Goal: Obtain resource: Obtain resource

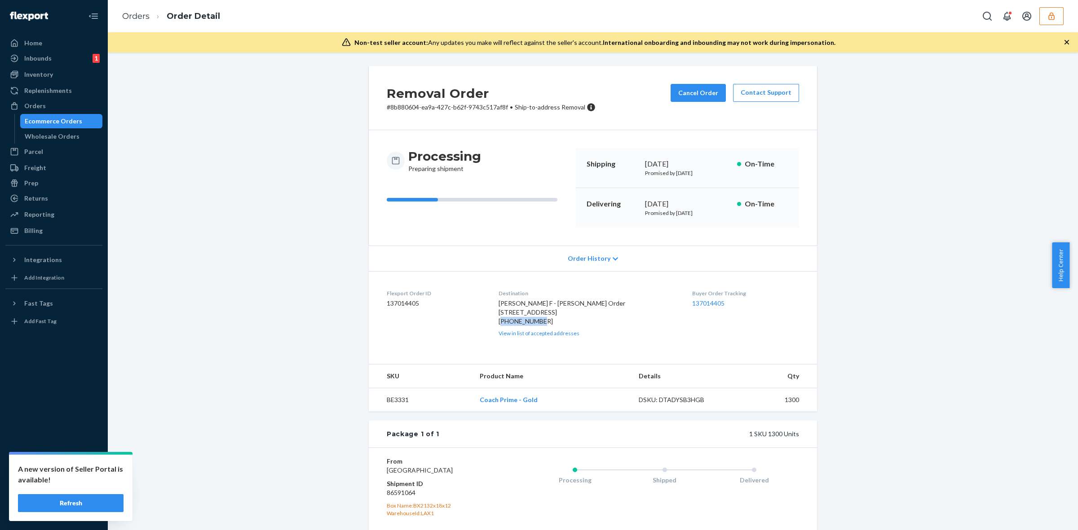
click at [1047, 17] on icon "button" at bounding box center [1051, 16] width 9 height 9
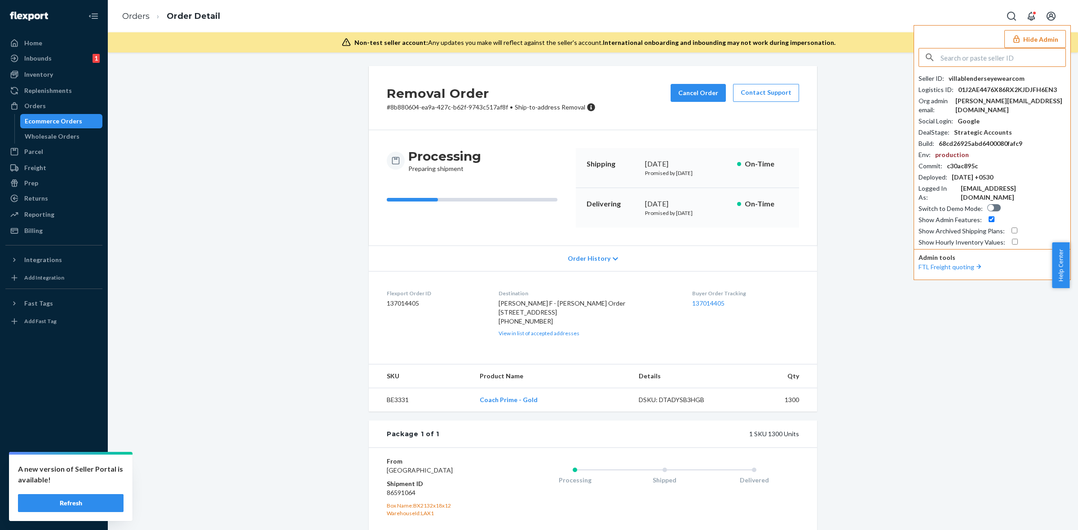
click at [989, 57] on input "text" at bounding box center [1003, 58] width 125 height 18
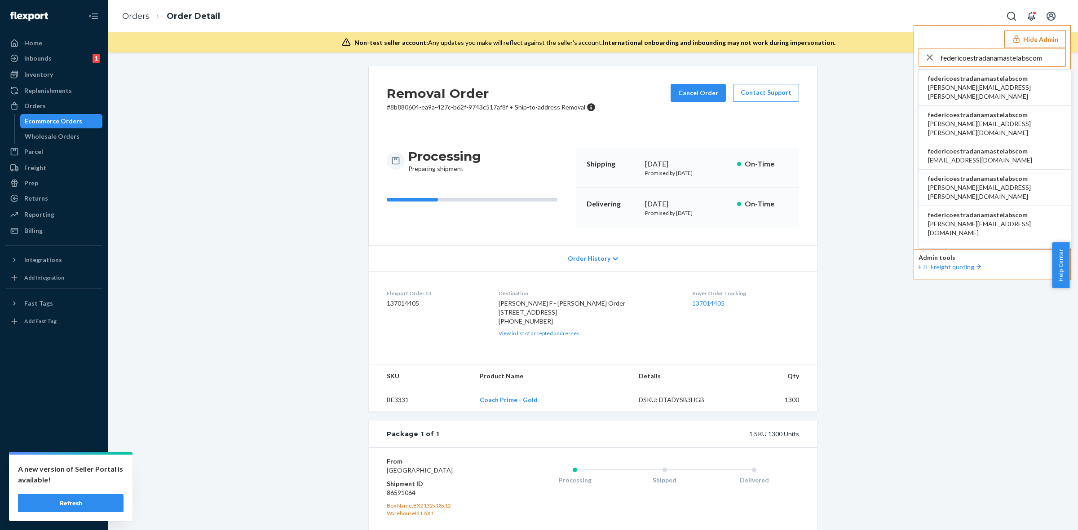
type input "federicoestradanamastelabscom"
click at [1020, 81] on span "federicoestradanamastelabscom" at bounding box center [995, 78] width 134 height 9
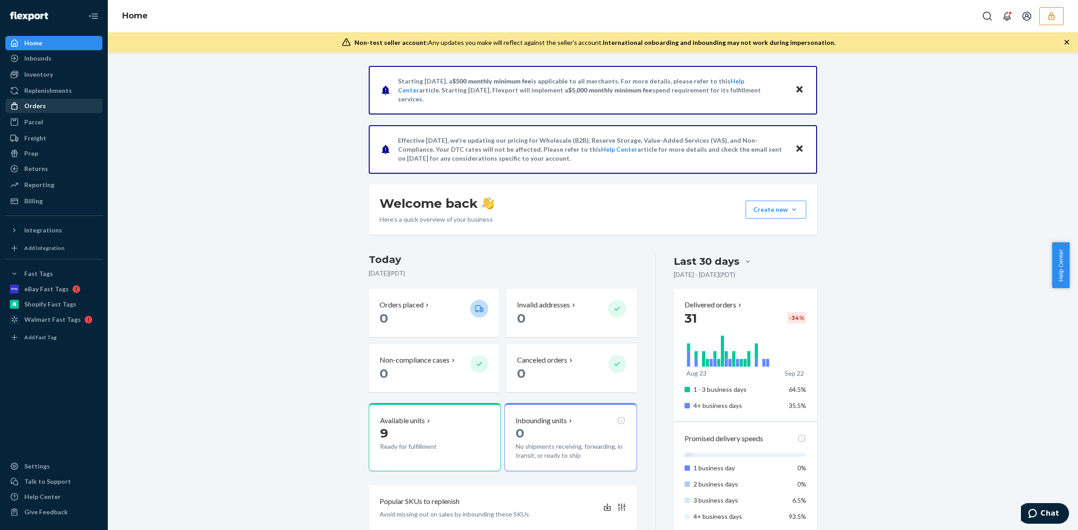
click at [43, 106] on div "Orders" at bounding box center [35, 106] width 22 height 9
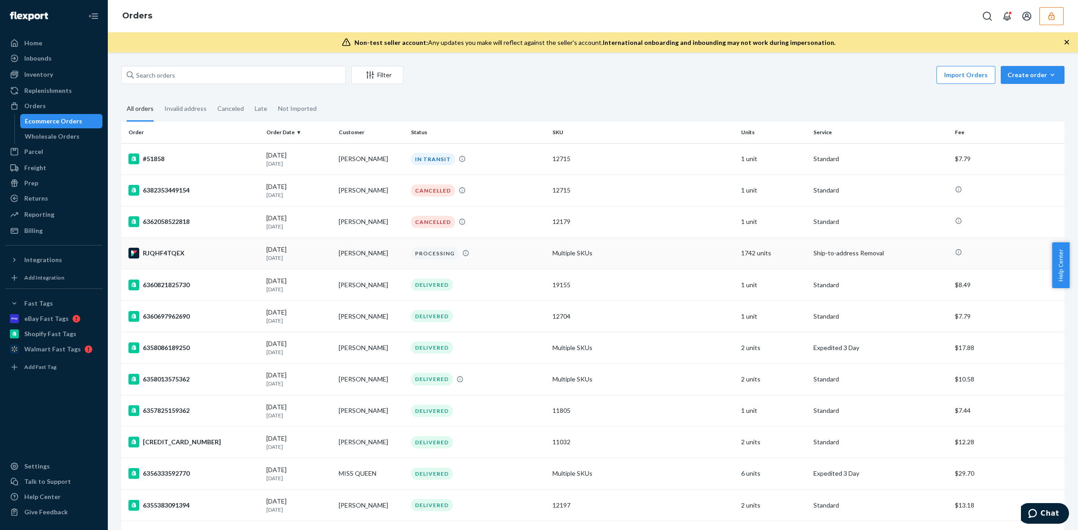
click at [637, 257] on td "Multiple SKUs" at bounding box center [643, 253] width 189 height 31
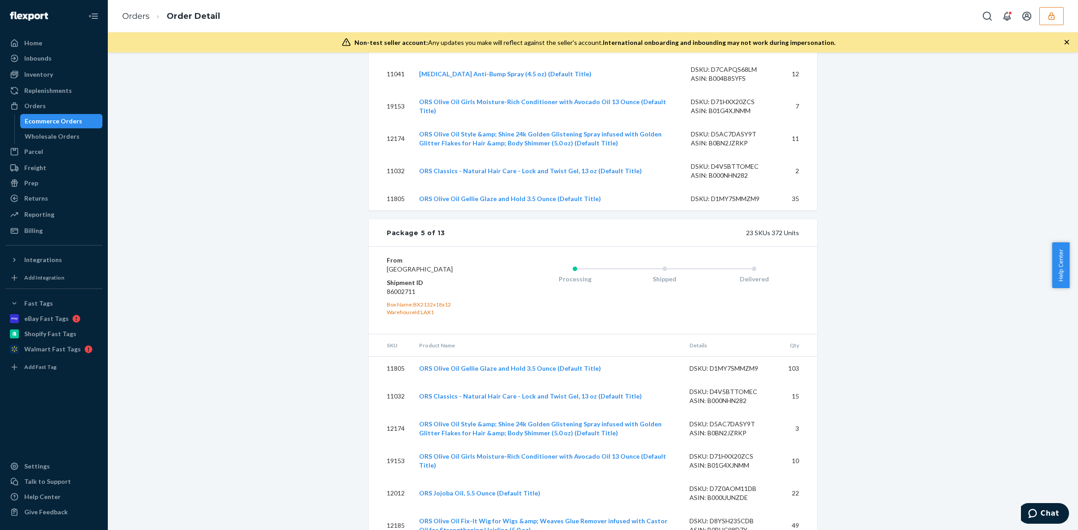
scroll to position [3930, 0]
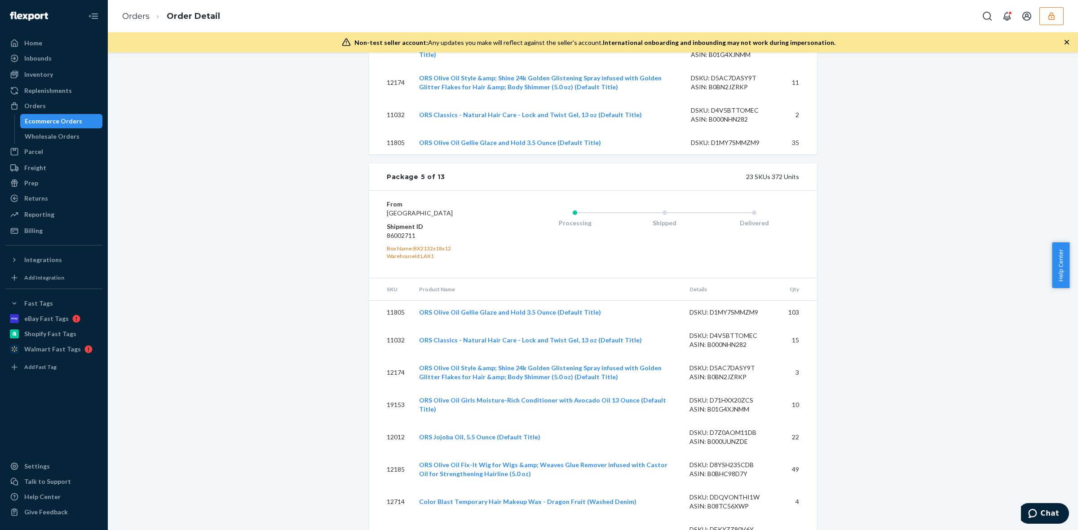
click at [401, 240] on dd "86002711" at bounding box center [440, 235] width 107 height 9
copy dd "86002711"
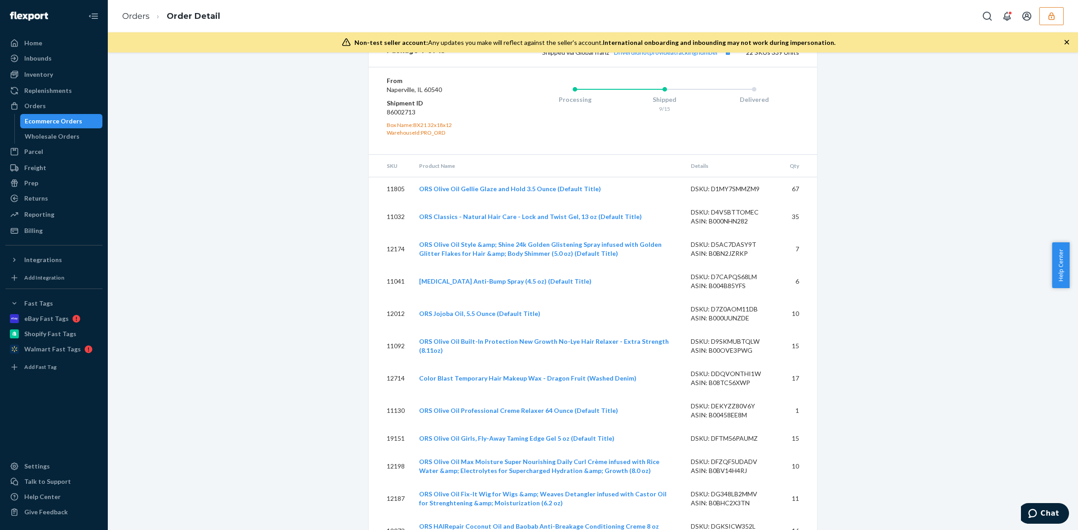
scroll to position [5221, 0]
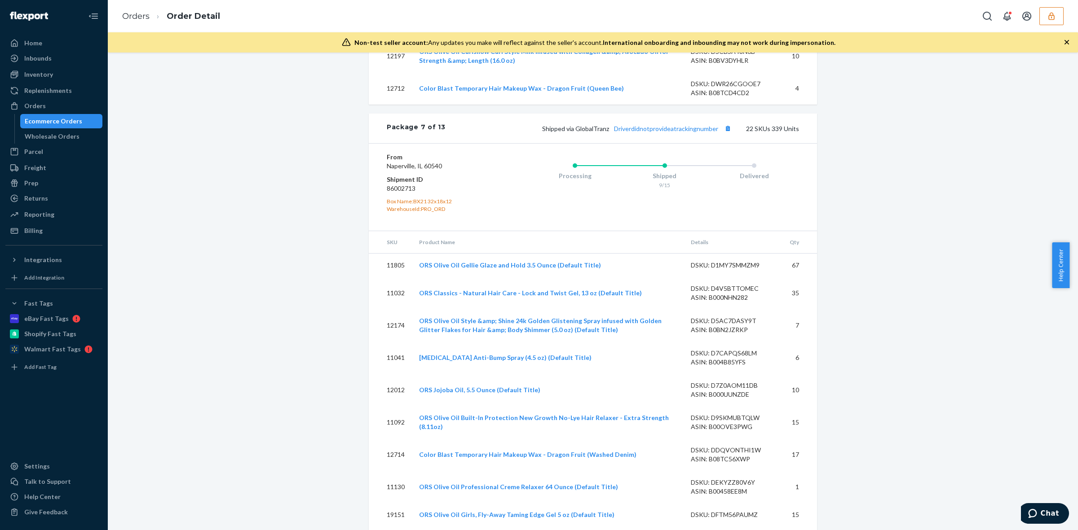
click at [1055, 8] on button "button" at bounding box center [1051, 16] width 24 height 18
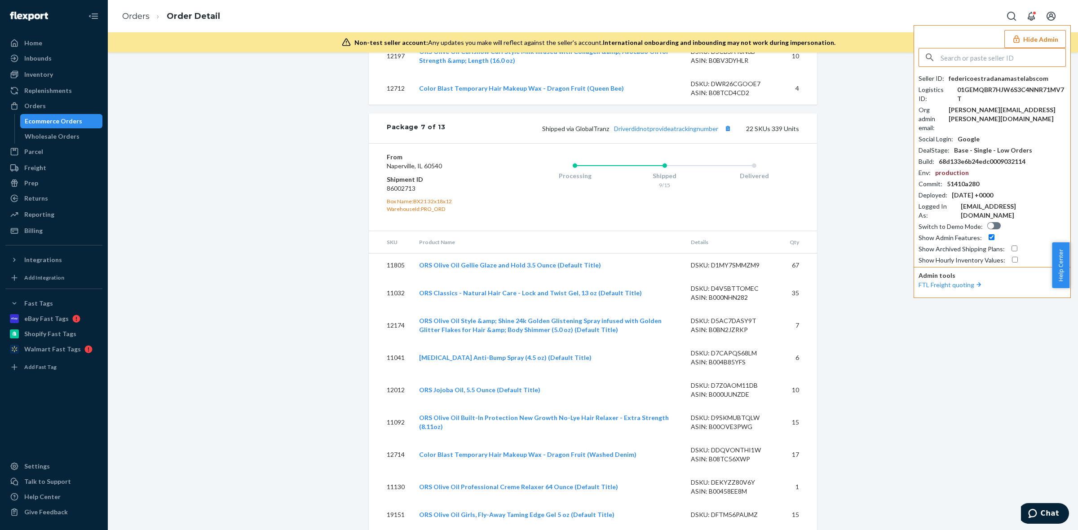
click at [985, 61] on input "text" at bounding box center [1003, 58] width 125 height 18
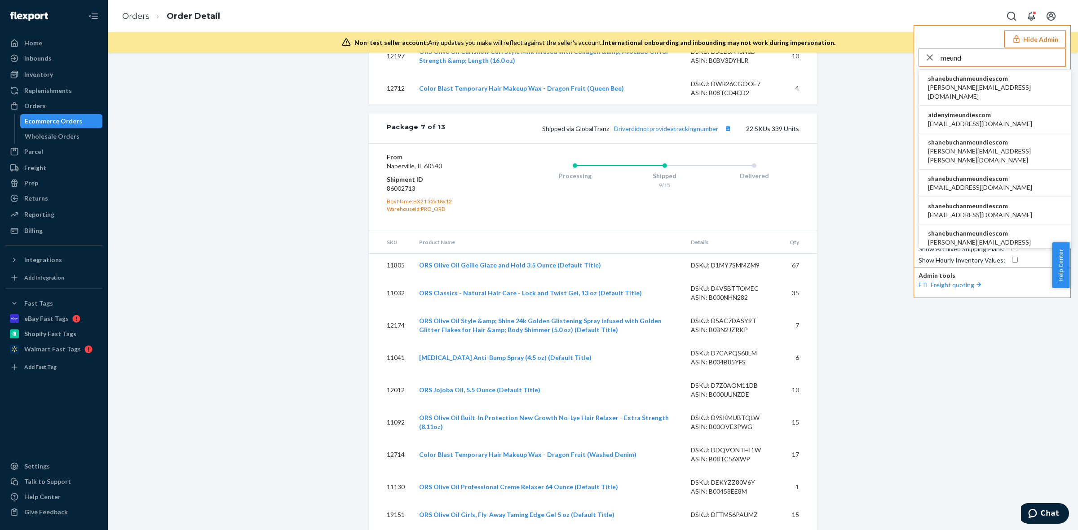
type input "meund"
click at [966, 88] on span "aaronjhon.ygay@awesomecx.com" at bounding box center [995, 92] width 134 height 18
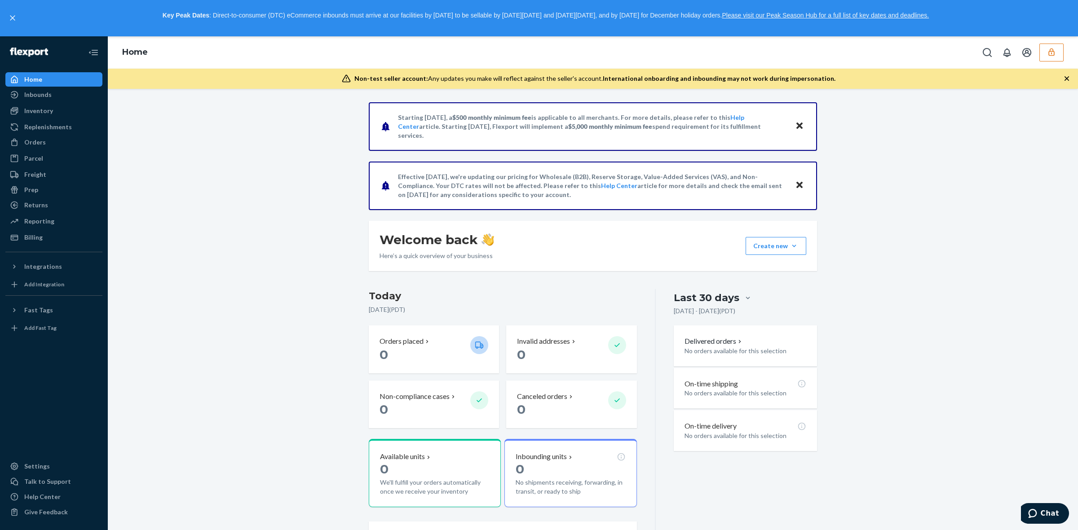
click at [1054, 55] on icon "button" at bounding box center [1051, 53] width 6 height 8
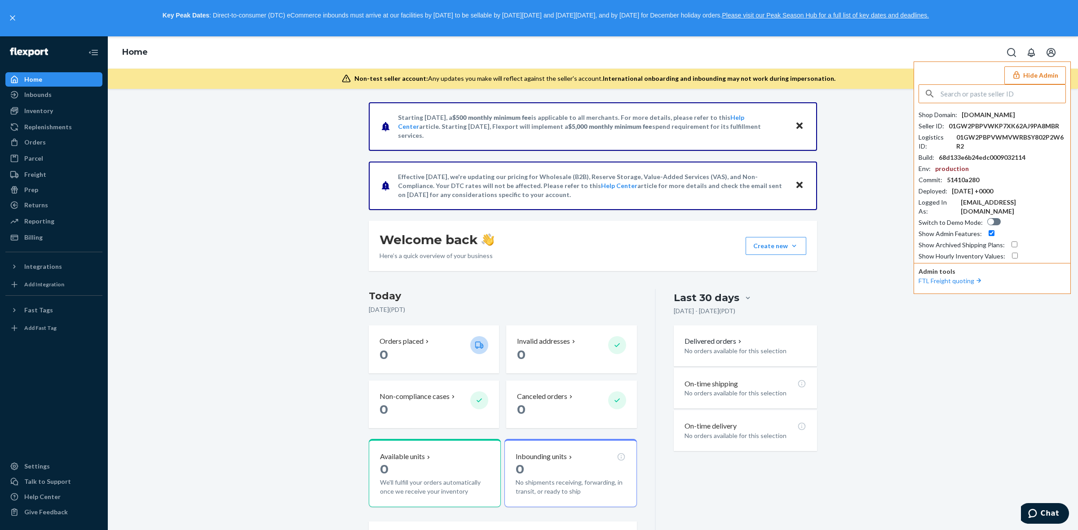
click at [972, 93] on input "text" at bounding box center [1003, 94] width 125 height 18
type input "TCOME"
click at [978, 150] on span "tcomeau@flexport.com" at bounding box center [980, 151] width 104 height 9
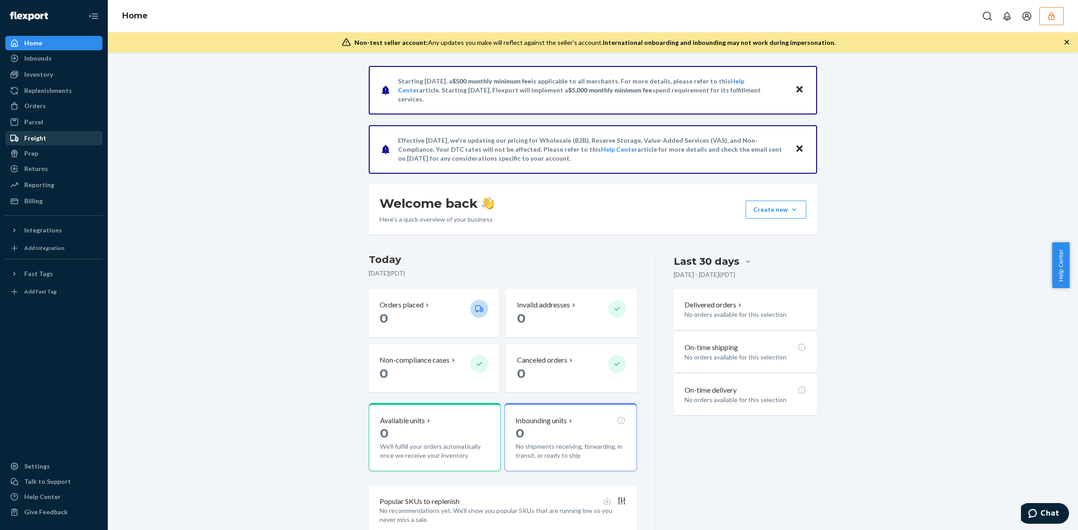
click at [52, 141] on div "Freight" at bounding box center [53, 138] width 95 height 13
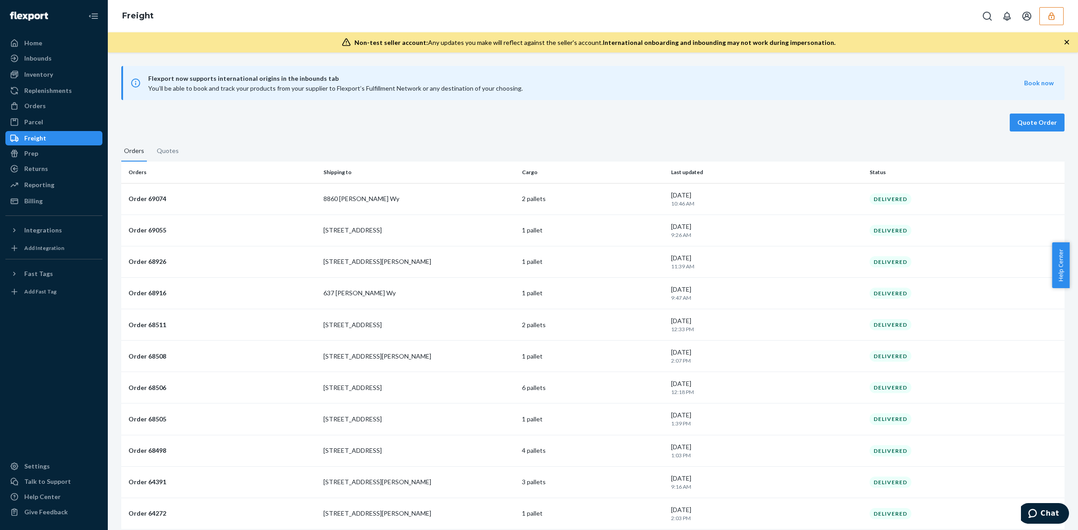
click at [1050, 17] on icon "button" at bounding box center [1051, 16] width 9 height 9
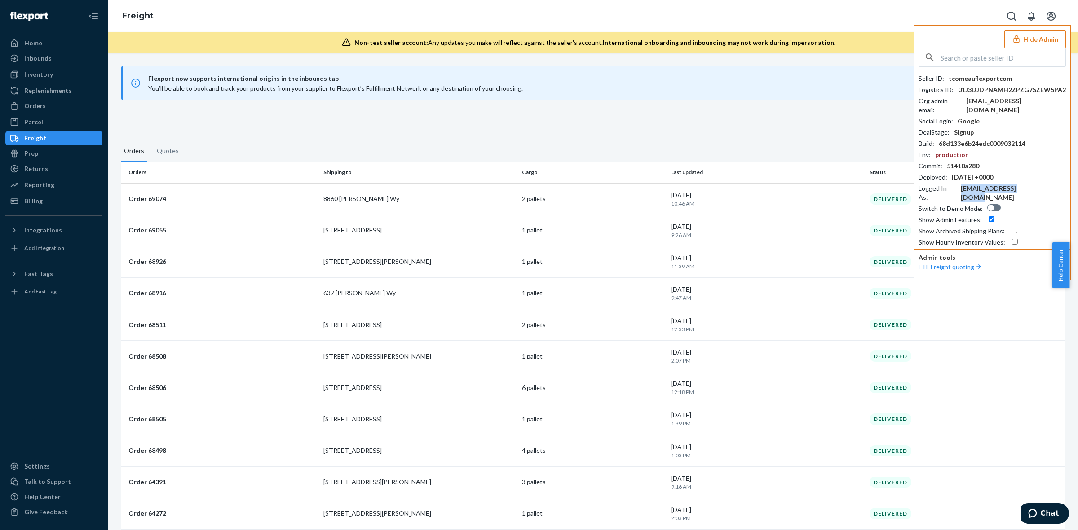
click at [1004, 184] on div "[EMAIL_ADDRESS][DOMAIN_NAME]" at bounding box center [1013, 193] width 105 height 18
click at [981, 59] on input "text" at bounding box center [1003, 58] width 125 height 18
paste input "[EMAIL_ADDRESS][DOMAIN_NAME]"
type input "[EMAIL_ADDRESS][DOMAIN_NAME]"
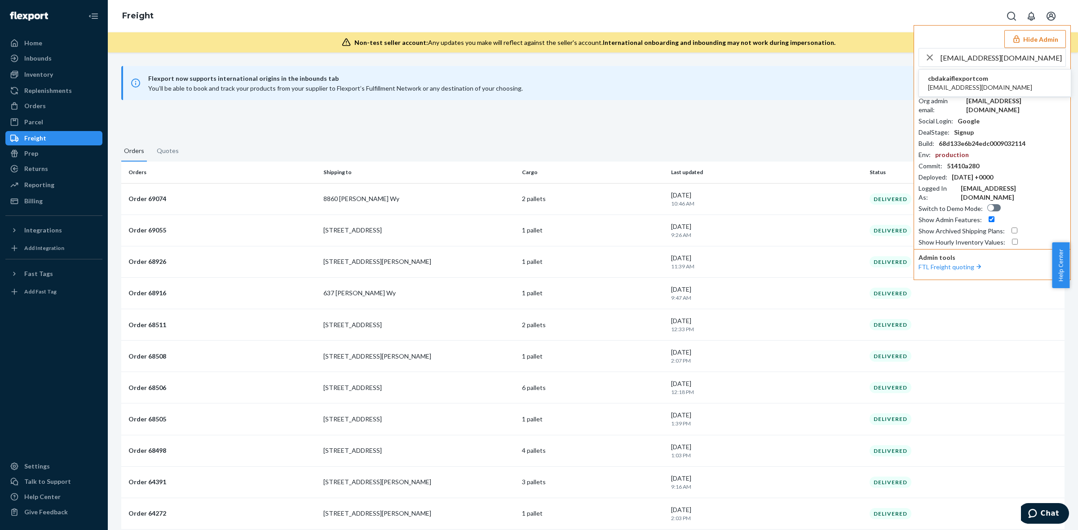
click at [959, 81] on span "cbdakaiflexportcom" at bounding box center [980, 78] width 104 height 9
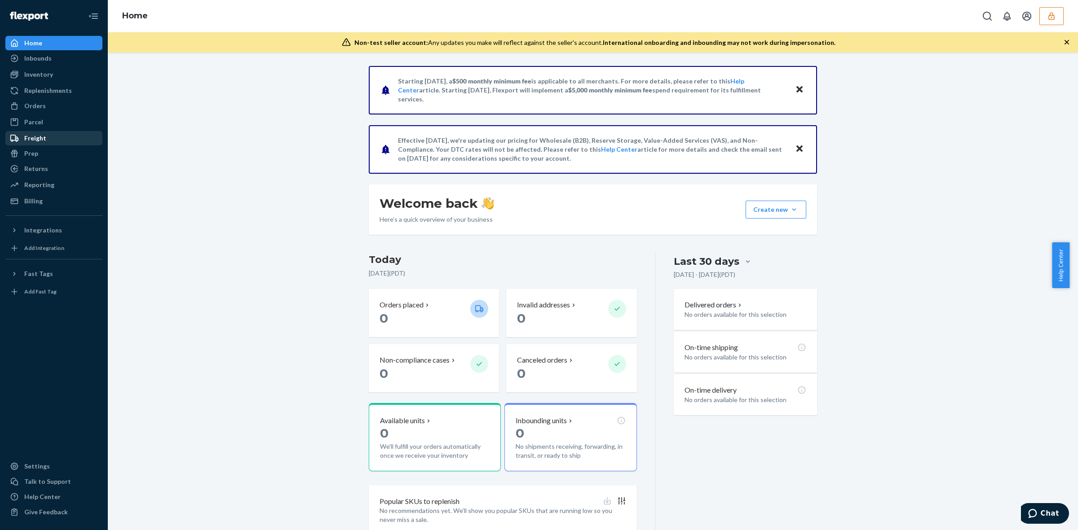
click at [39, 138] on div "Freight" at bounding box center [35, 138] width 22 height 9
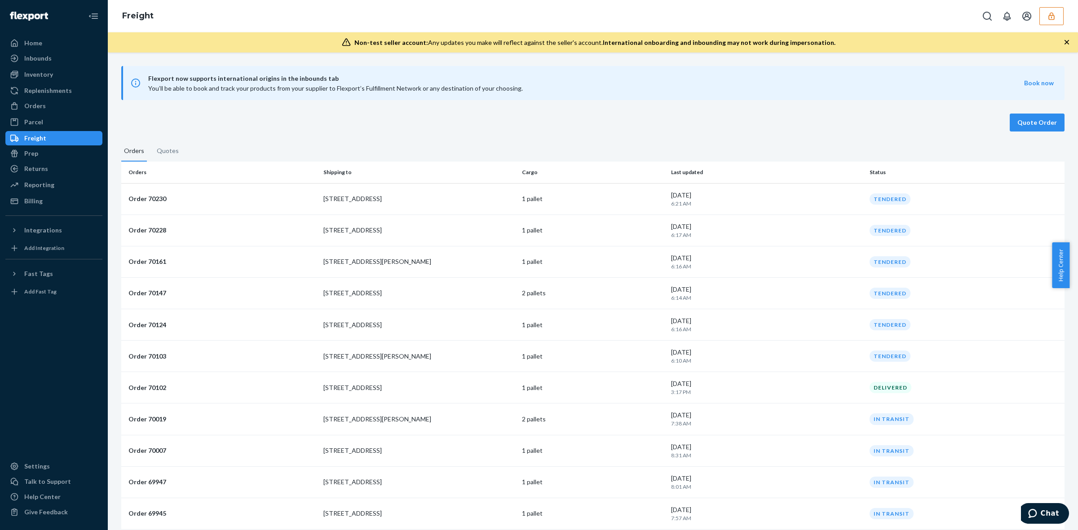
click at [1054, 16] on icon "button" at bounding box center [1051, 16] width 9 height 9
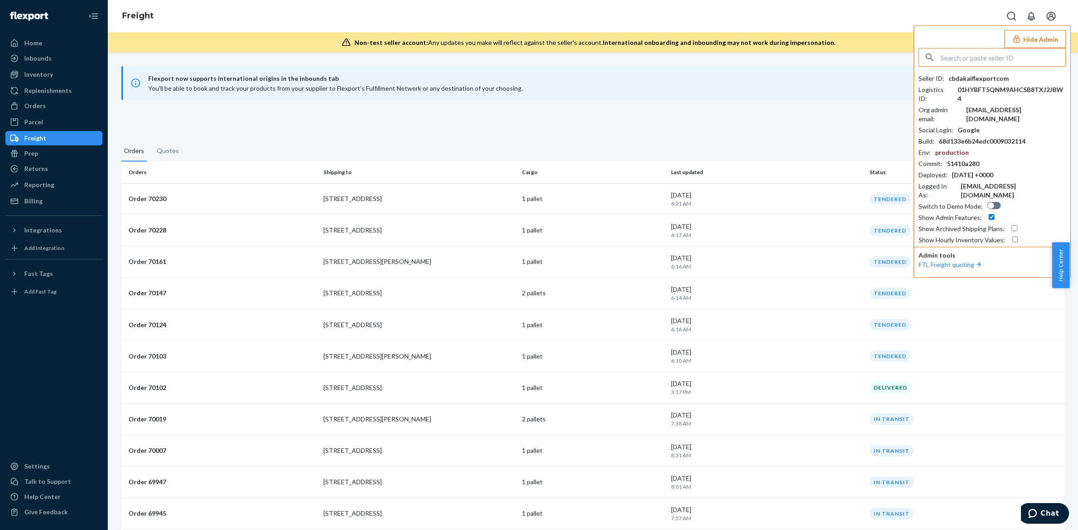
click at [1016, 59] on input "text" at bounding box center [1003, 58] width 125 height 18
type input "TCOMEA"
click at [971, 81] on span "tcomeauflexportcom" at bounding box center [980, 78] width 104 height 9
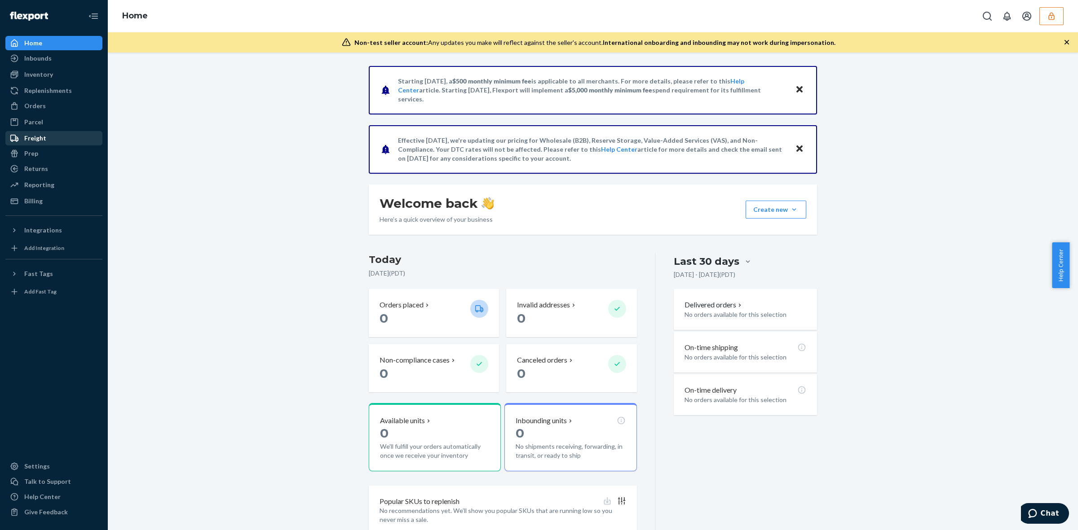
click at [39, 137] on div "Freight" at bounding box center [35, 138] width 22 height 9
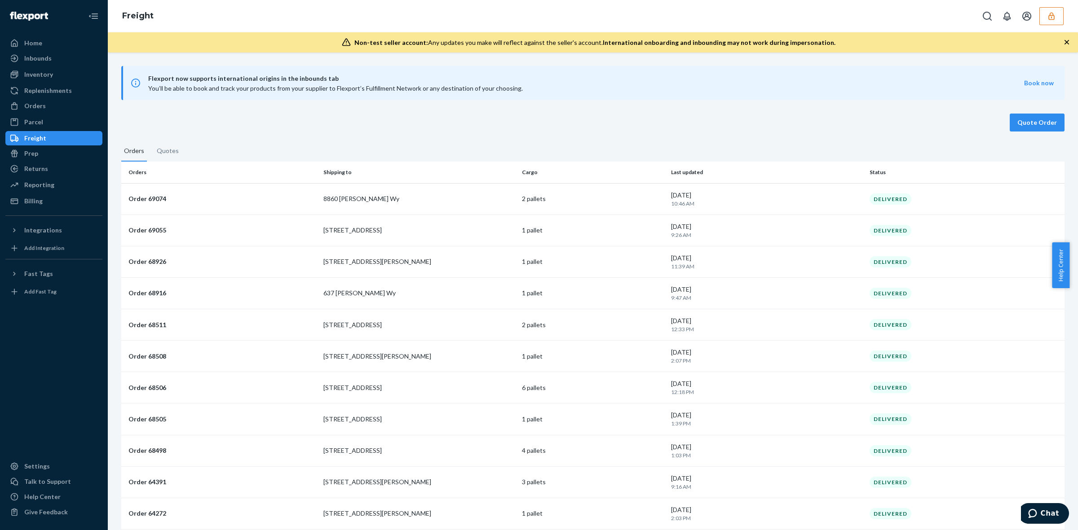
click at [1057, 19] on button "button" at bounding box center [1051, 16] width 24 height 18
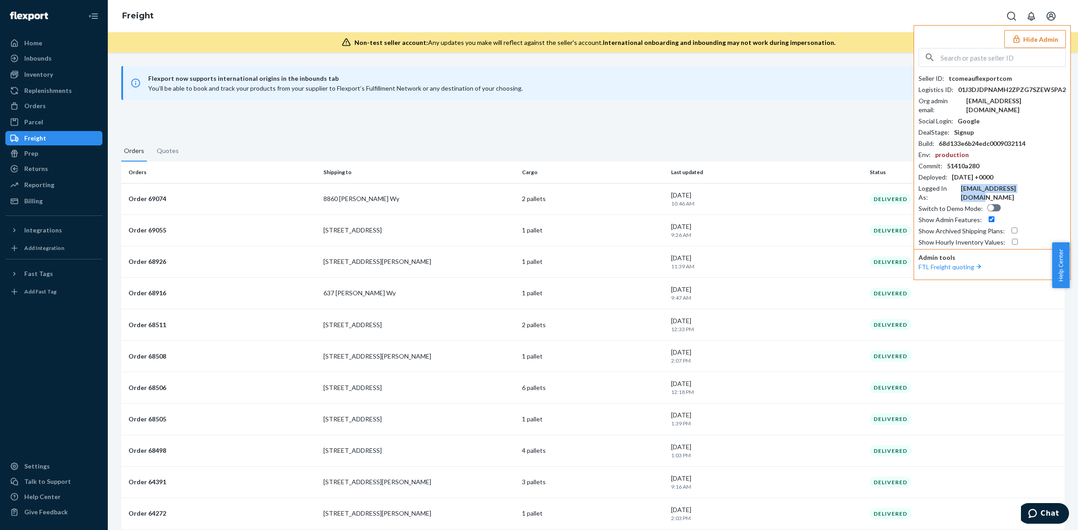
click at [1000, 184] on div "c-bdakai@flexport.com" at bounding box center [1013, 193] width 105 height 18
copy div "[EMAIL_ADDRESS][DOMAIN_NAME]"
click at [964, 57] on input "text" at bounding box center [1003, 58] width 125 height 18
paste input "[EMAIL_ADDRESS][DOMAIN_NAME]"
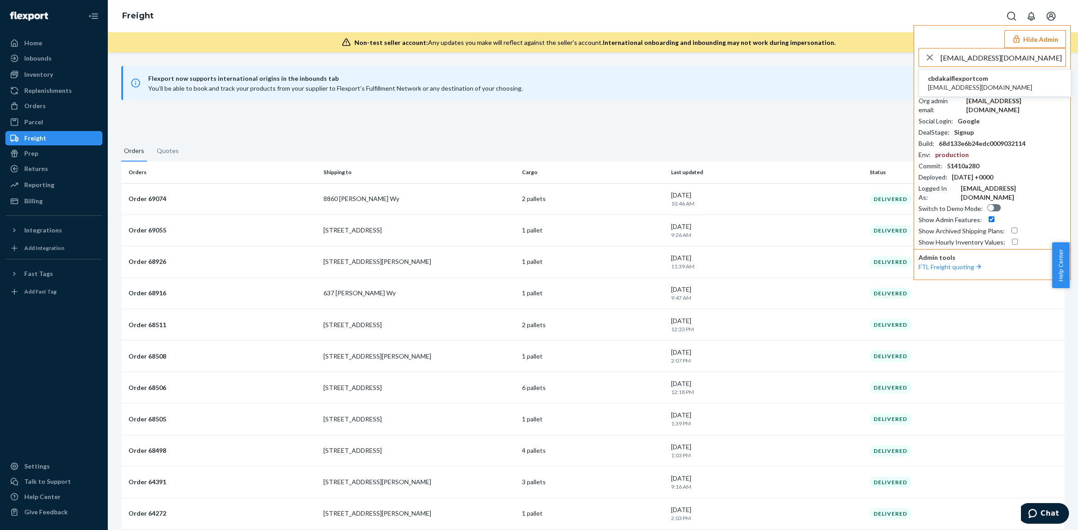
type input "[EMAIL_ADDRESS][DOMAIN_NAME]"
click at [964, 79] on span "cbdakaiflexportcom" at bounding box center [980, 78] width 104 height 9
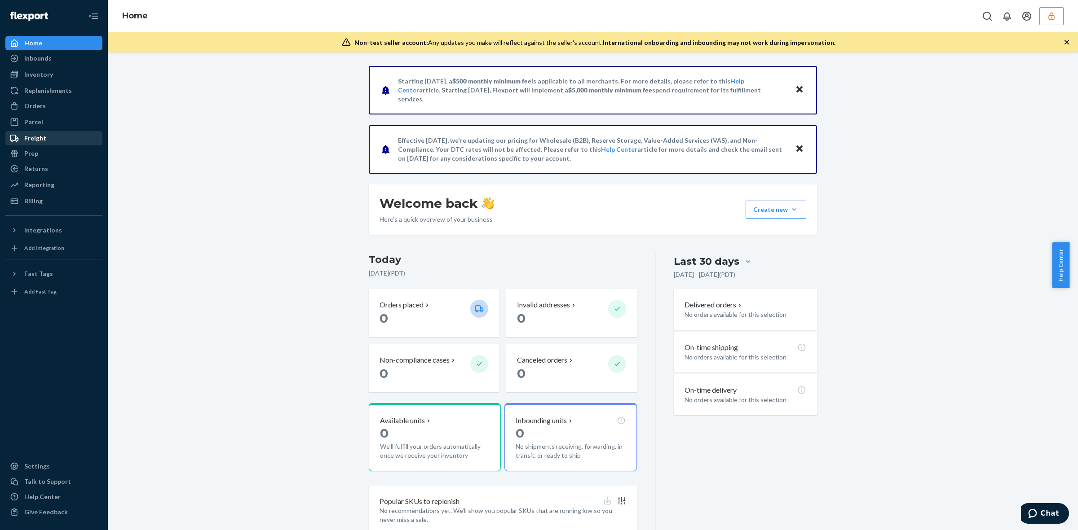
click at [40, 135] on div "Freight" at bounding box center [35, 138] width 22 height 9
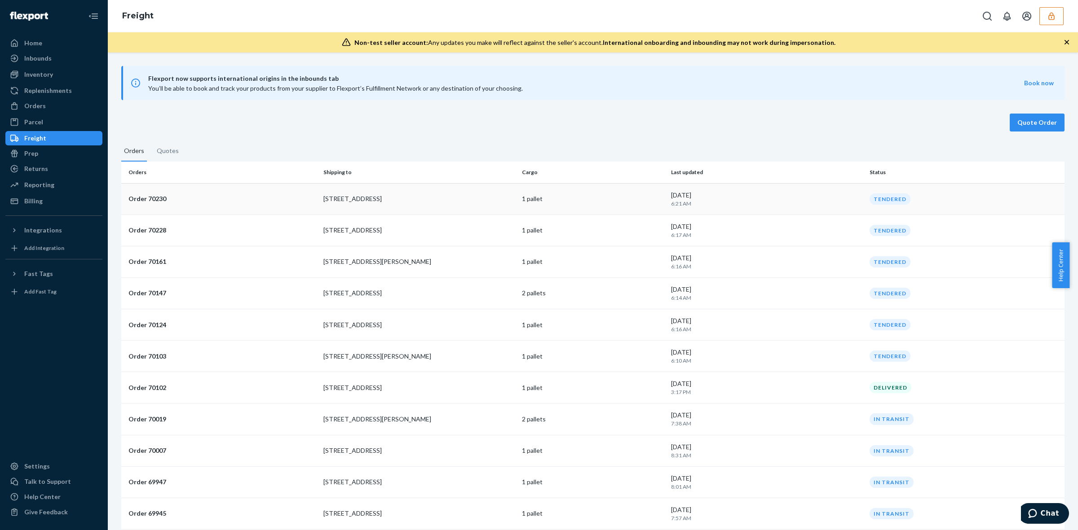
click at [841, 198] on div "September 22, 2025 6:21 AM" at bounding box center [766, 199] width 191 height 17
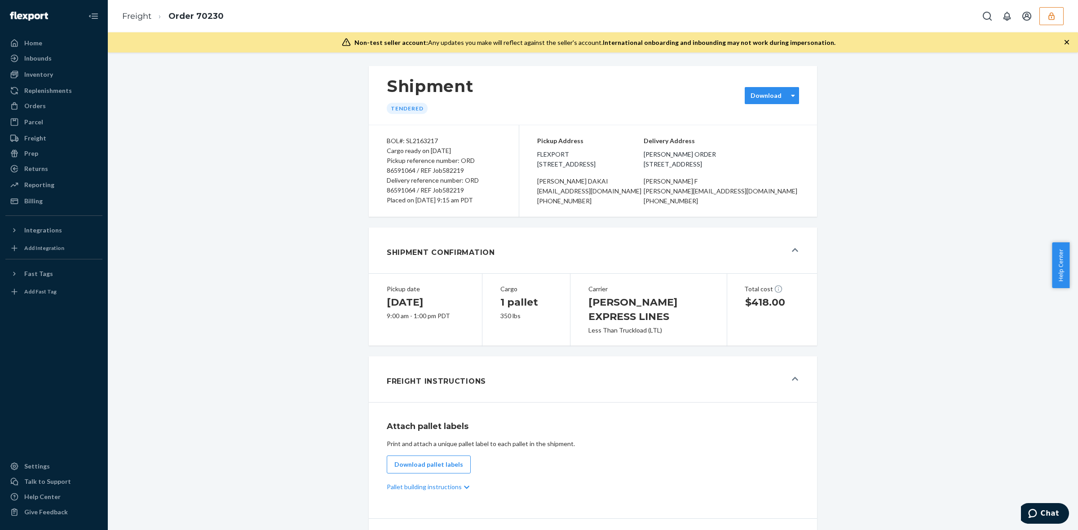
click at [771, 93] on div "Download" at bounding box center [766, 95] width 31 height 9
click at [773, 117] on div "Bill of Lading (BOL)" at bounding box center [798, 115] width 97 height 9
click at [41, 134] on div "Freight" at bounding box center [35, 138] width 22 height 9
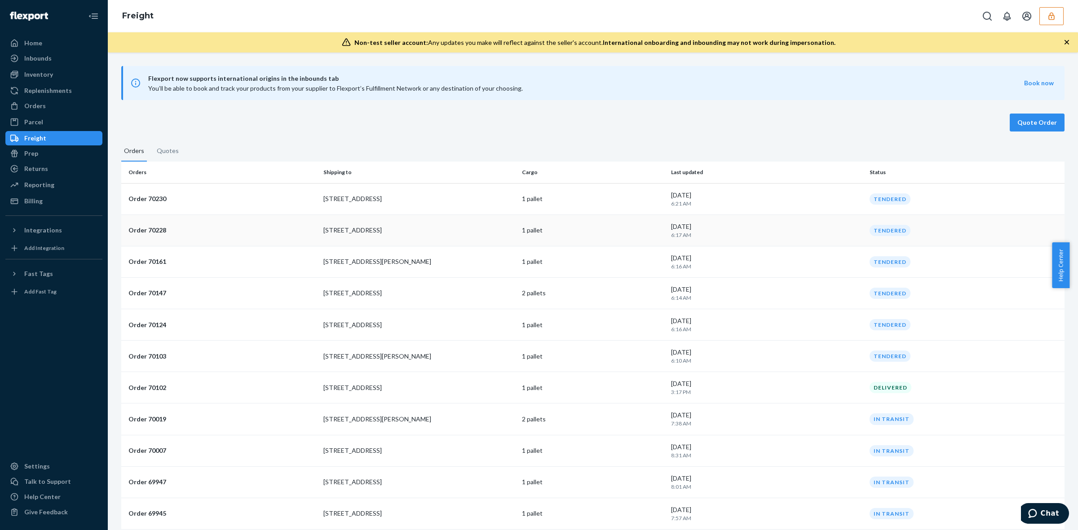
click at [866, 236] on td "TENDERED" at bounding box center [965, 230] width 199 height 31
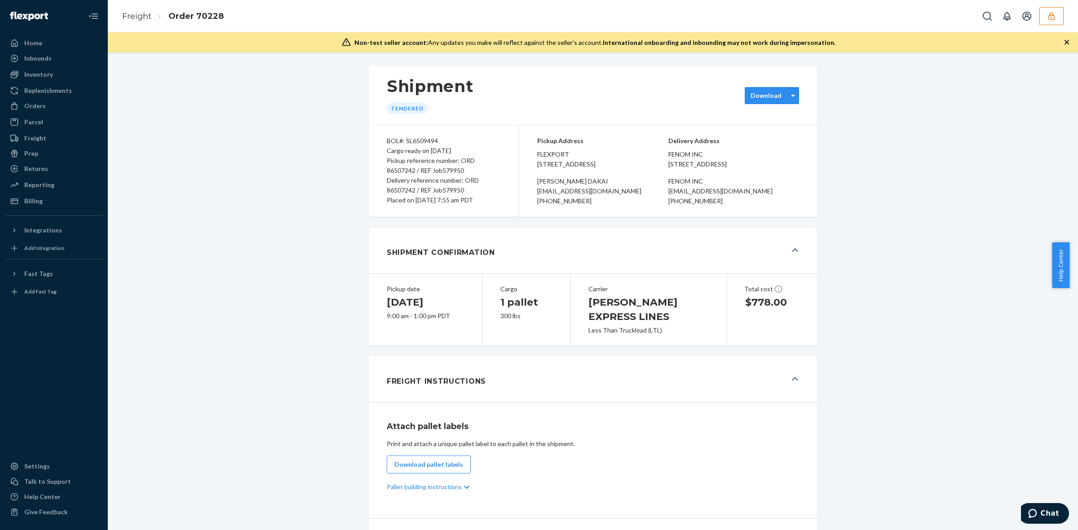
click at [774, 93] on div "Download" at bounding box center [766, 95] width 31 height 9
click at [776, 121] on div "Document the driver requires to transport your cargo." at bounding box center [798, 127] width 97 height 15
click at [45, 137] on div "Freight" at bounding box center [53, 138] width 95 height 13
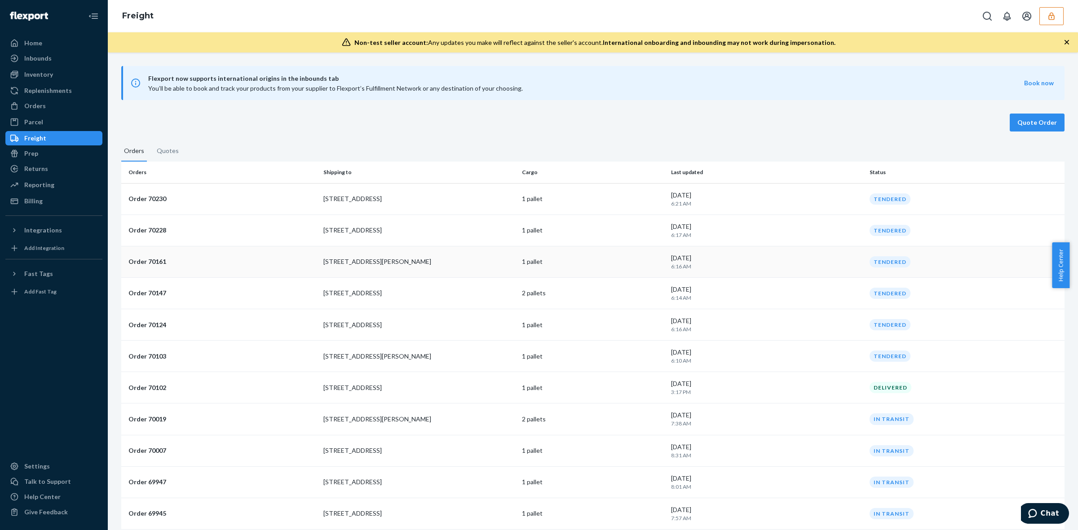
click at [911, 265] on td "TENDERED" at bounding box center [965, 261] width 199 height 31
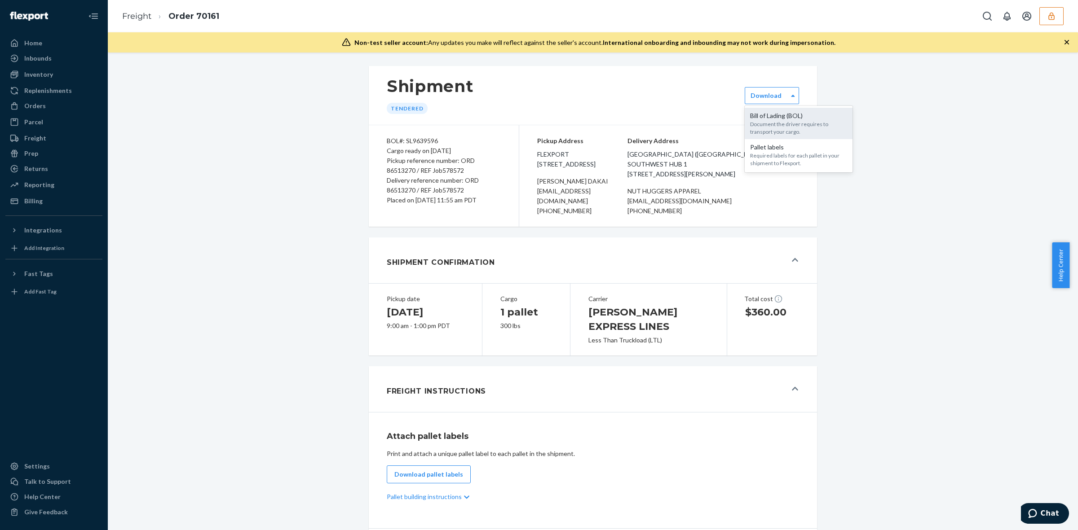
click at [773, 129] on div "Document the driver requires to transport your cargo." at bounding box center [798, 127] width 97 height 15
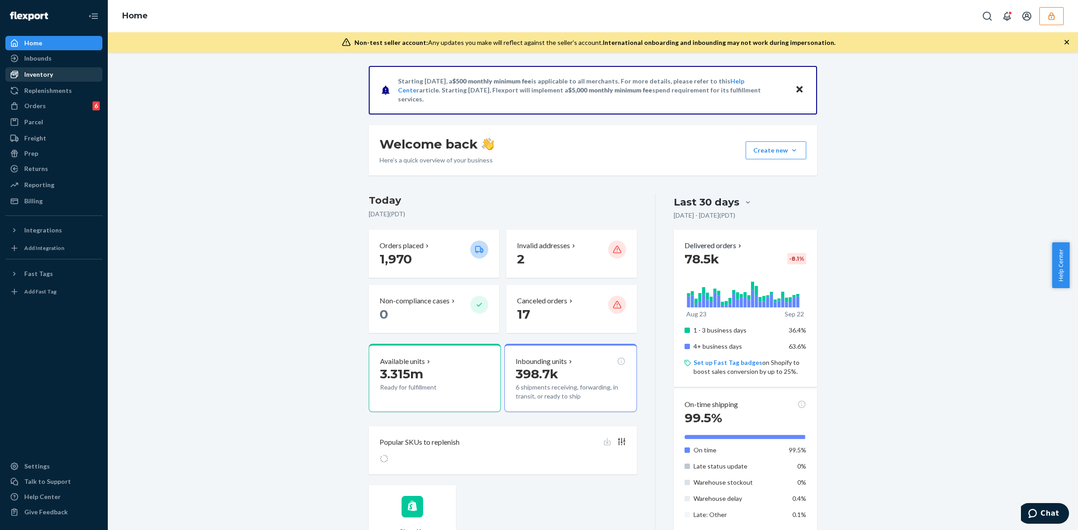
click at [54, 71] on div "Inventory" at bounding box center [53, 74] width 95 height 13
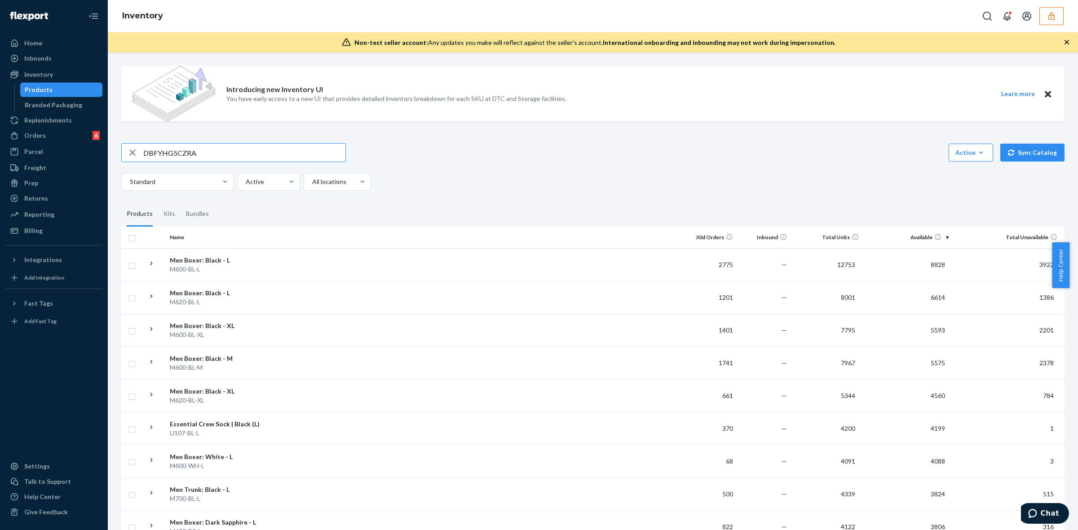
type input "DBFYHG5CZRA"
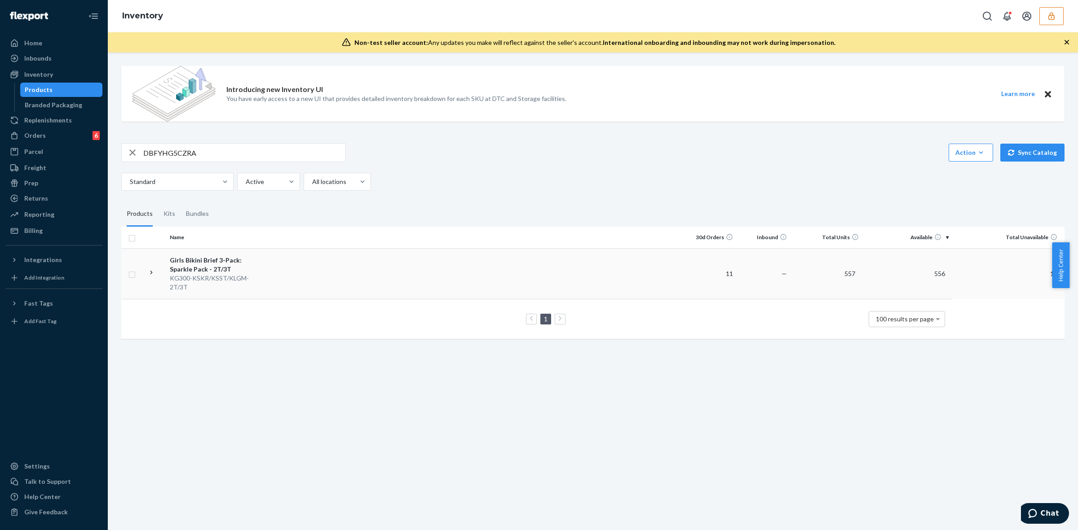
click at [322, 260] on td at bounding box center [474, 273] width 415 height 51
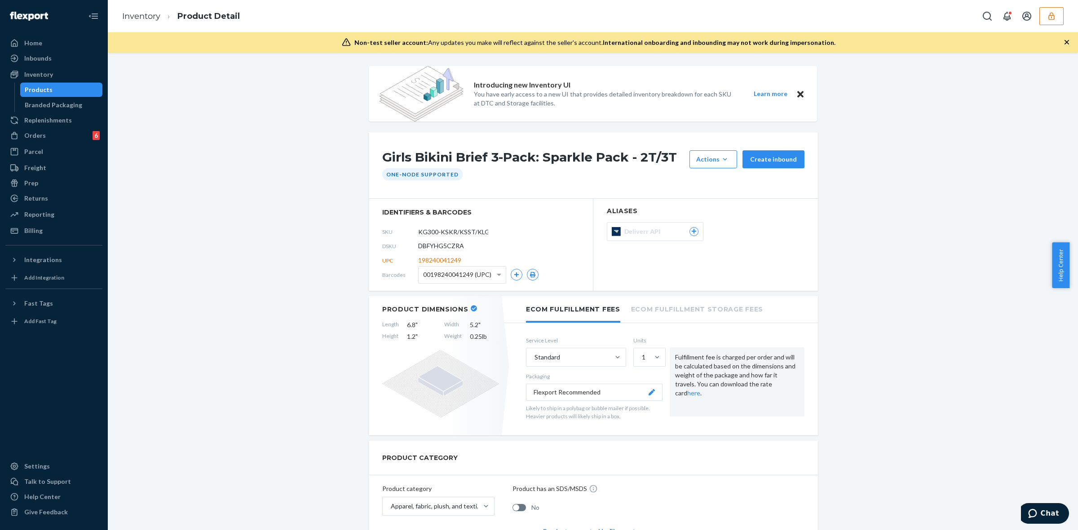
click at [449, 261] on span "198240041249" at bounding box center [439, 260] width 43 height 9
copy span "198240041249"
click at [325, 11] on div "Inventory Product Detail" at bounding box center [593, 16] width 970 height 32
click at [60, 77] on div "Inventory" at bounding box center [53, 74] width 95 height 13
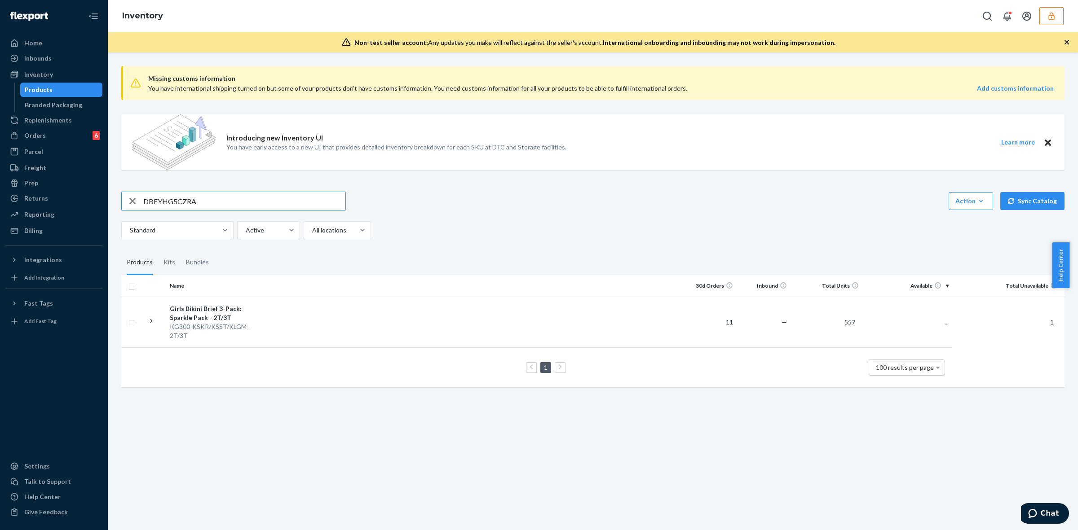
click at [212, 203] on input "DBFYHG5CZRA" at bounding box center [244, 201] width 202 height 18
type input "DJ3YNUPMK9N"
click at [223, 310] on div "Girls Girls Bikini Brief 3-Pack: Flower Power Pack - 10" at bounding box center [217, 314] width 94 height 18
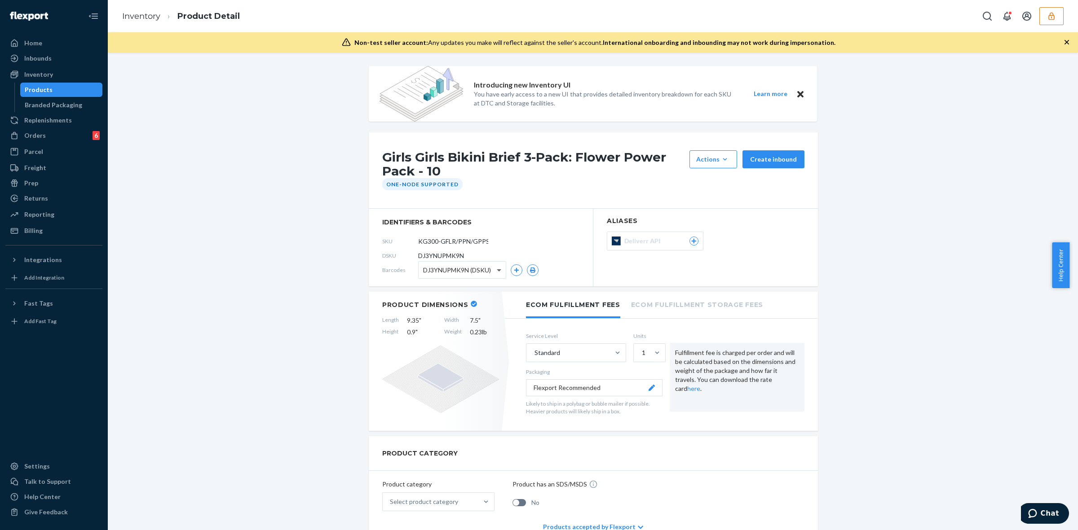
click at [495, 268] on span at bounding box center [500, 270] width 11 height 17
click at [499, 194] on div "Girls Girls Bikini Brief 3-Pack: Flower Power Pack - 10 Actions Add components …" at bounding box center [593, 170] width 449 height 76
click at [495, 268] on span at bounding box center [500, 270] width 11 height 17
click at [484, 199] on div "Girls Girls Bikini Brief 3-Pack: Flower Power Pack - 10 Actions Add components …" at bounding box center [593, 170] width 449 height 76
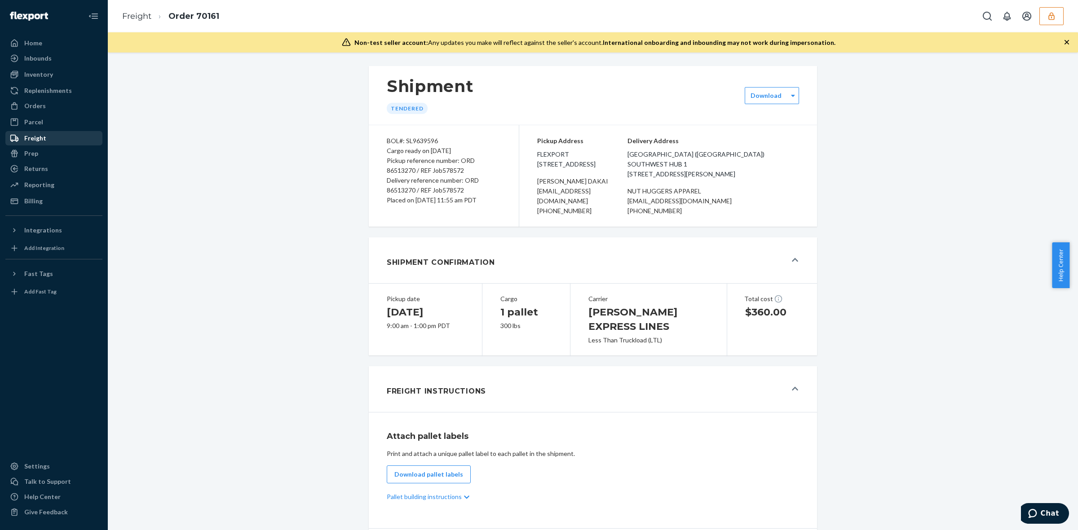
click at [27, 136] on div "Freight" at bounding box center [35, 138] width 22 height 9
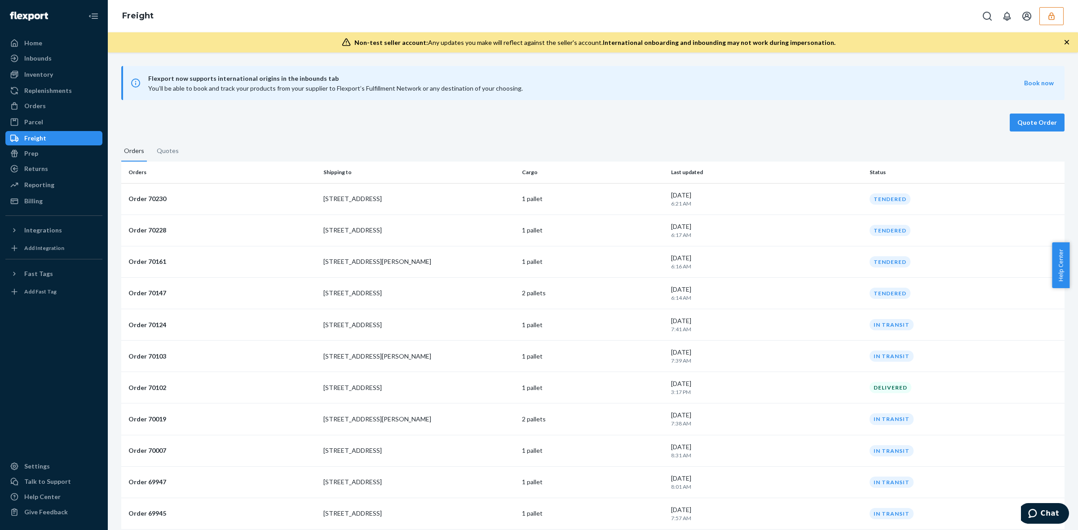
click at [1061, 15] on button "button" at bounding box center [1051, 16] width 24 height 18
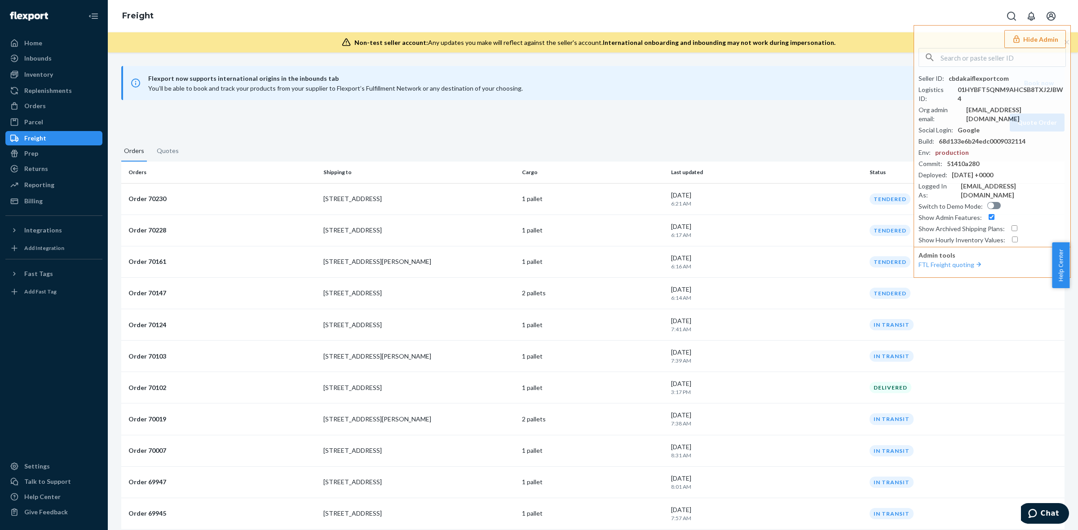
click at [473, 123] on div "Quote Order" at bounding box center [592, 123] width 943 height 18
click at [1047, 40] on button "Hide Admin" at bounding box center [1035, 39] width 62 height 18
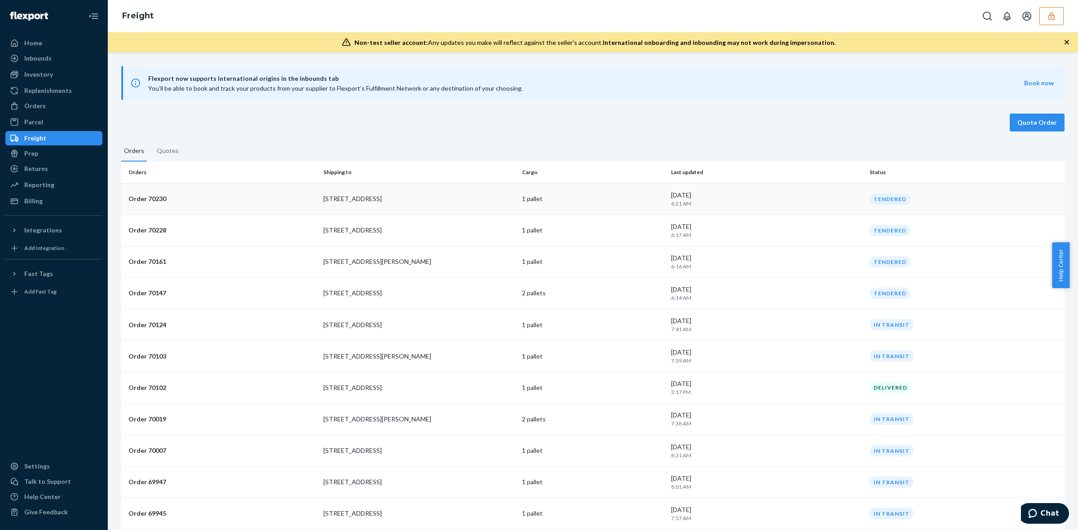
click at [830, 200] on p "6:21 AM" at bounding box center [766, 204] width 191 height 8
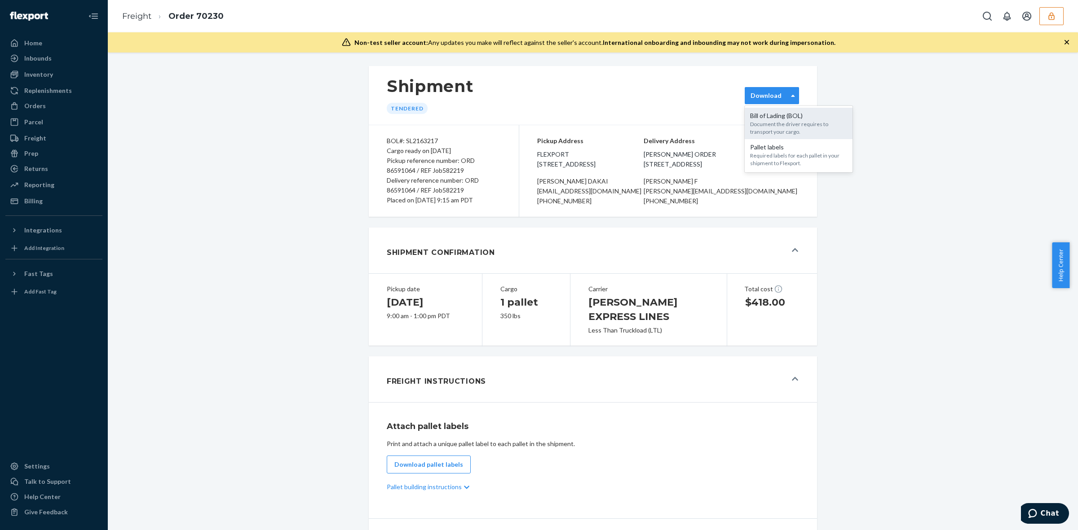
click at [767, 123] on div "Document the driver requires to transport your cargo." at bounding box center [798, 127] width 97 height 15
click at [46, 132] on div "Freight" at bounding box center [53, 138] width 95 height 13
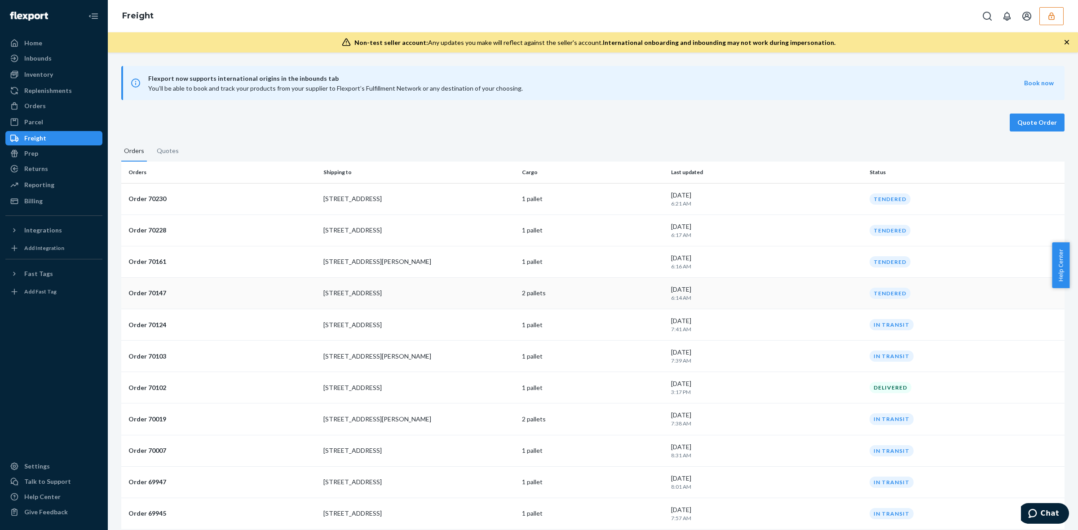
click at [418, 291] on p "[STREET_ADDRESS]" at bounding box center [418, 293] width 191 height 9
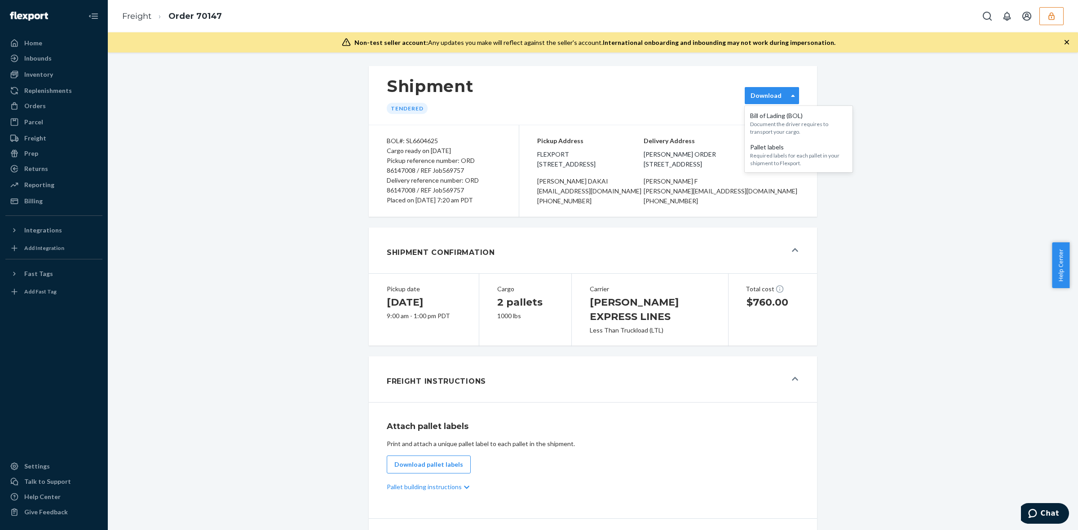
click at [757, 92] on div "Download" at bounding box center [766, 95] width 31 height 9
click at [778, 120] on div "Document the driver requires to transport your cargo." at bounding box center [798, 127] width 97 height 15
